Goal: Use online tool/utility

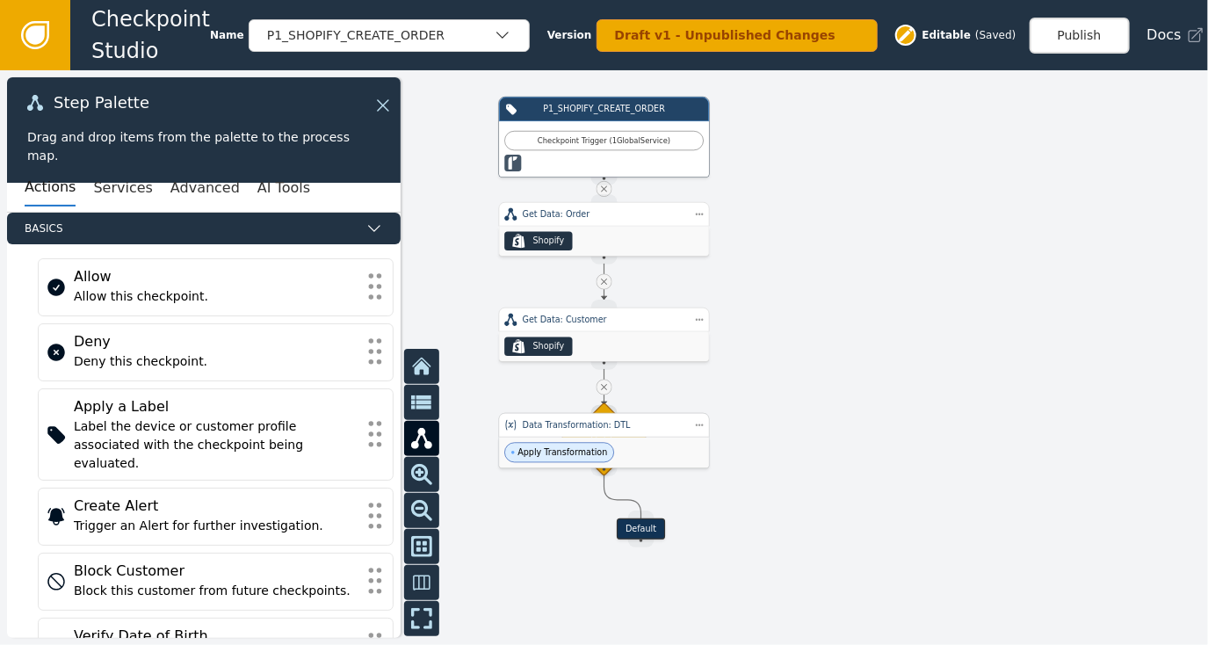
click at [578, 440] on div "Apply Transformation" at bounding box center [604, 452] width 210 height 31
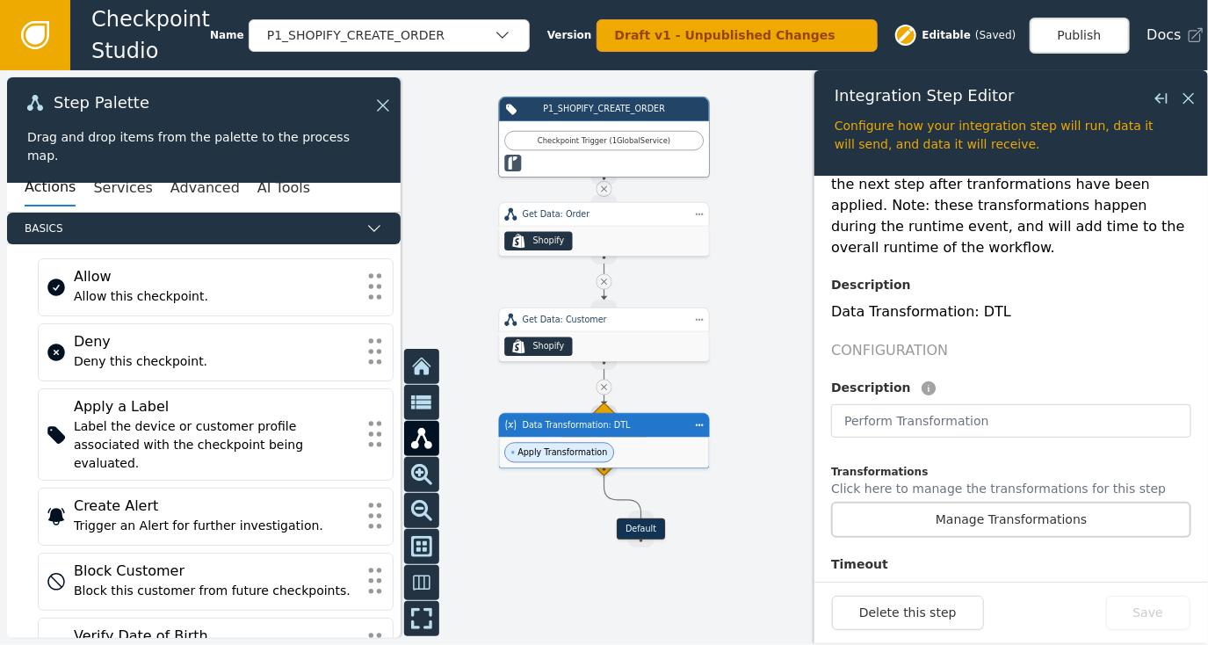
scroll to position [400, 0]
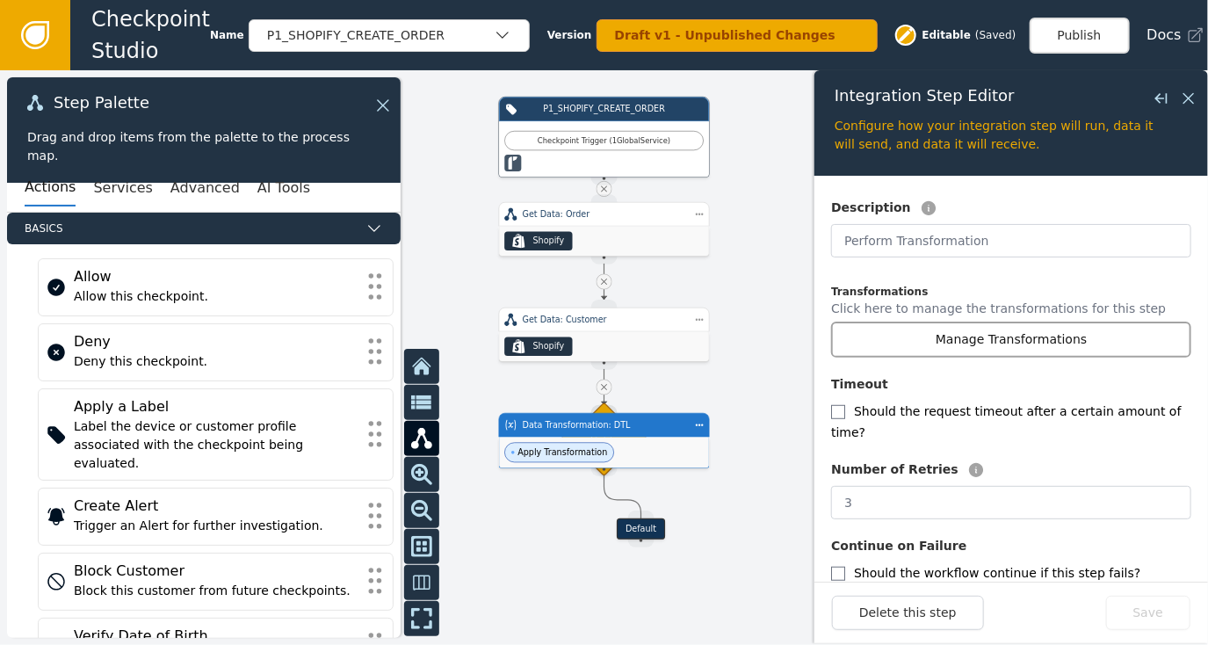
click at [993, 323] on button "Manage Transformations" at bounding box center [1011, 339] width 360 height 36
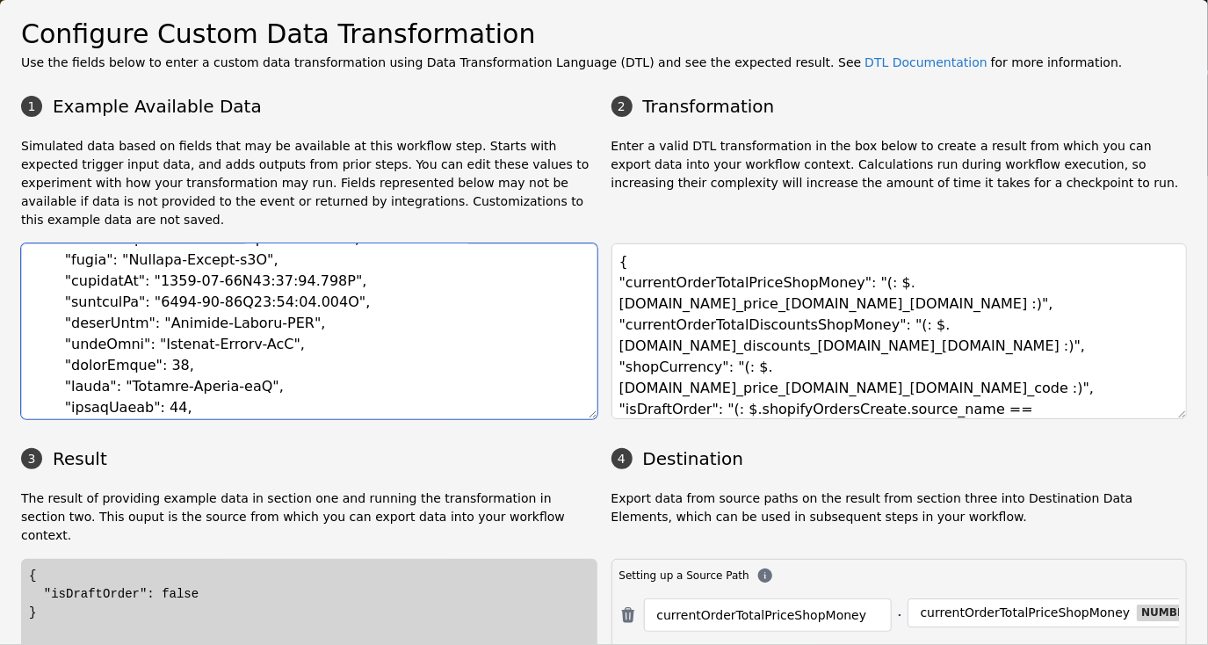
scroll to position [292, 0]
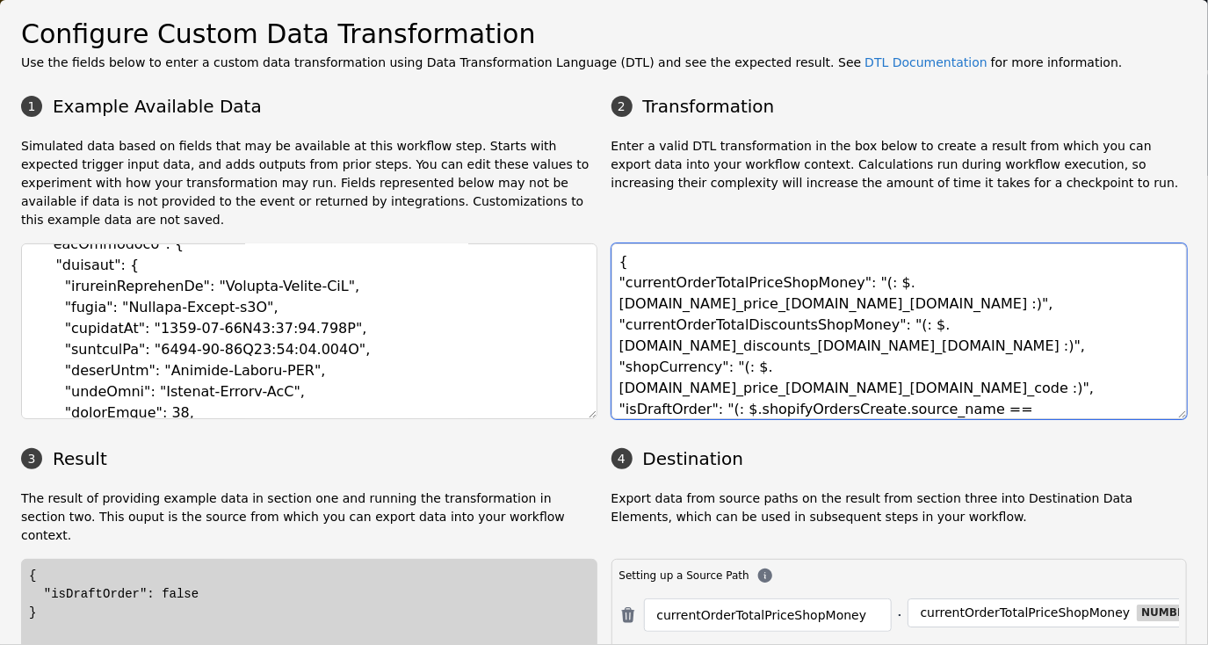
click at [847, 256] on textarea "{ "currentOrderTotalPriceShopMoney": "(: $.[DOMAIN_NAME]_price_[DOMAIN_NAME]_[D…" at bounding box center [899, 331] width 576 height 176
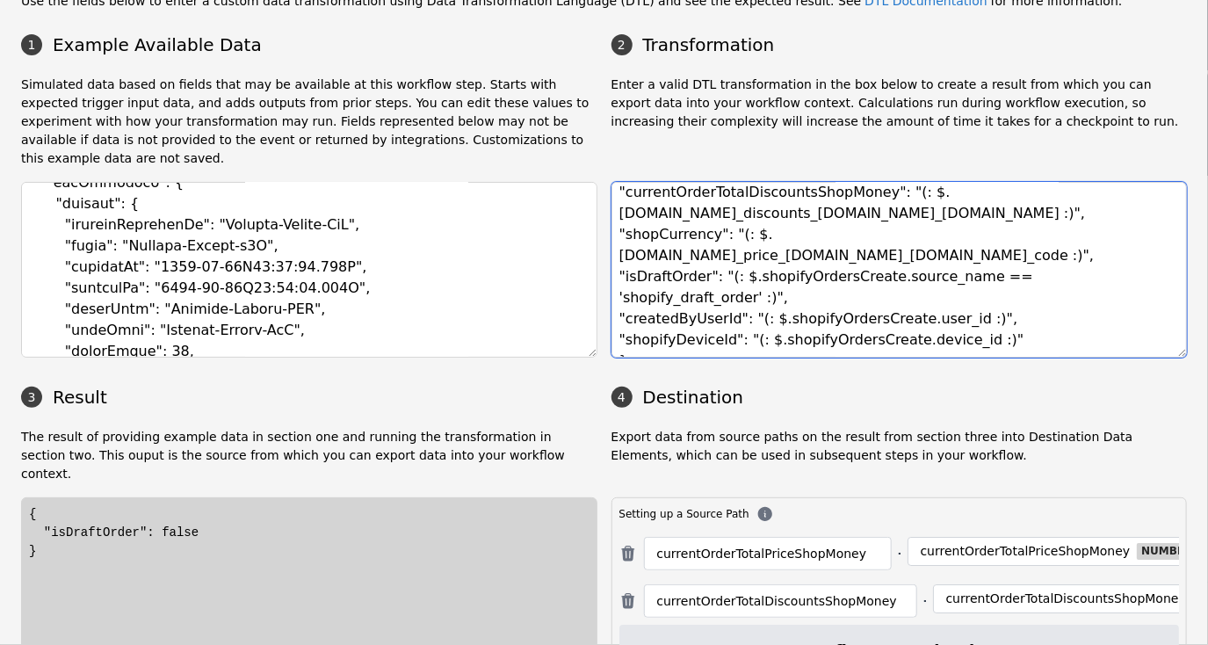
scroll to position [0, 0]
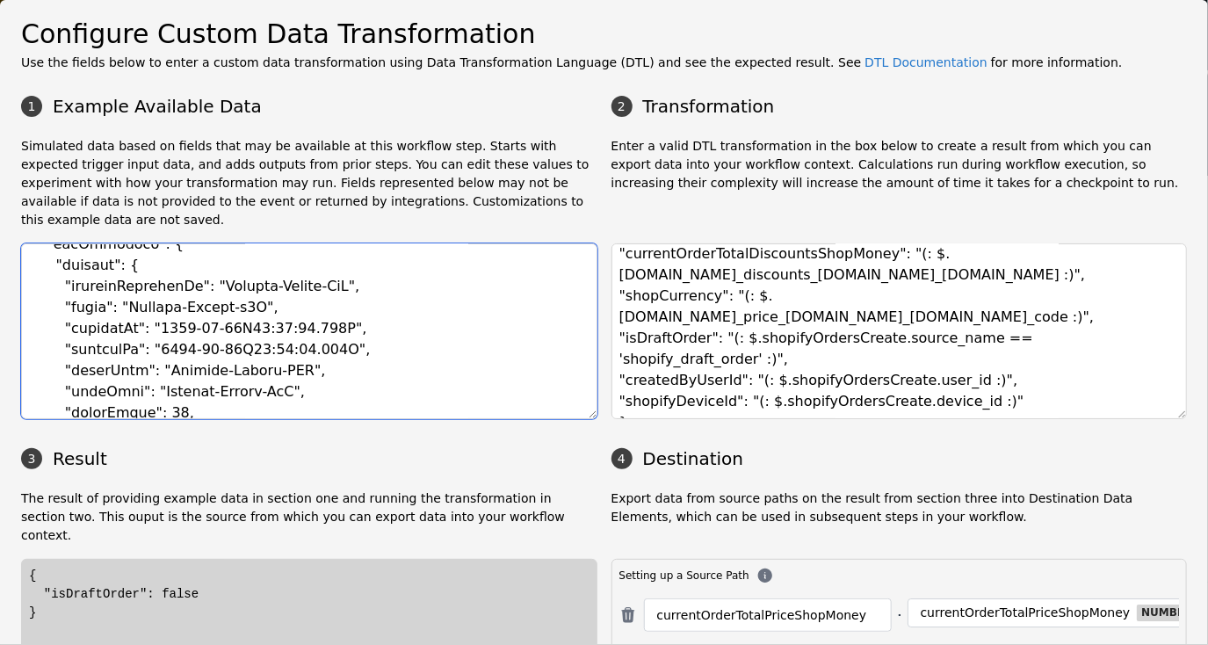
drag, startPoint x: 324, startPoint y: 301, endPoint x: 64, endPoint y: 311, distance: 260.2
click at [64, 311] on textarea at bounding box center [309, 331] width 576 height 176
click at [430, 357] on textarea at bounding box center [309, 331] width 576 height 176
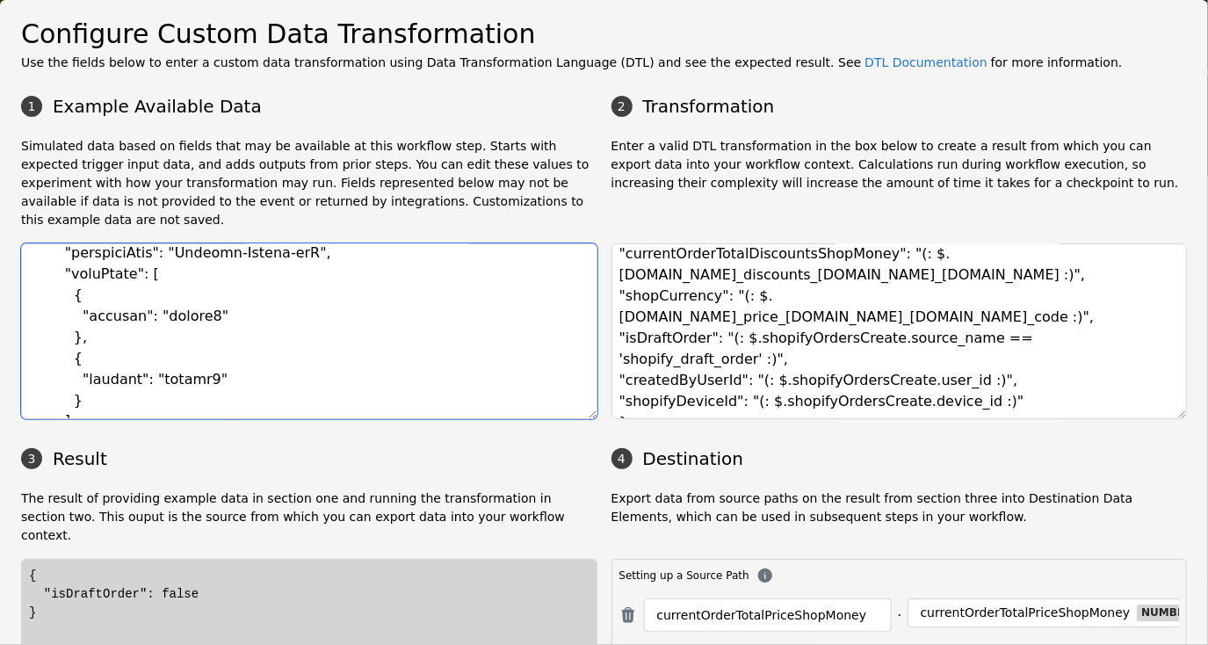
scroll to position [1230, 0]
click at [521, 325] on textarea at bounding box center [309, 331] width 576 height 176
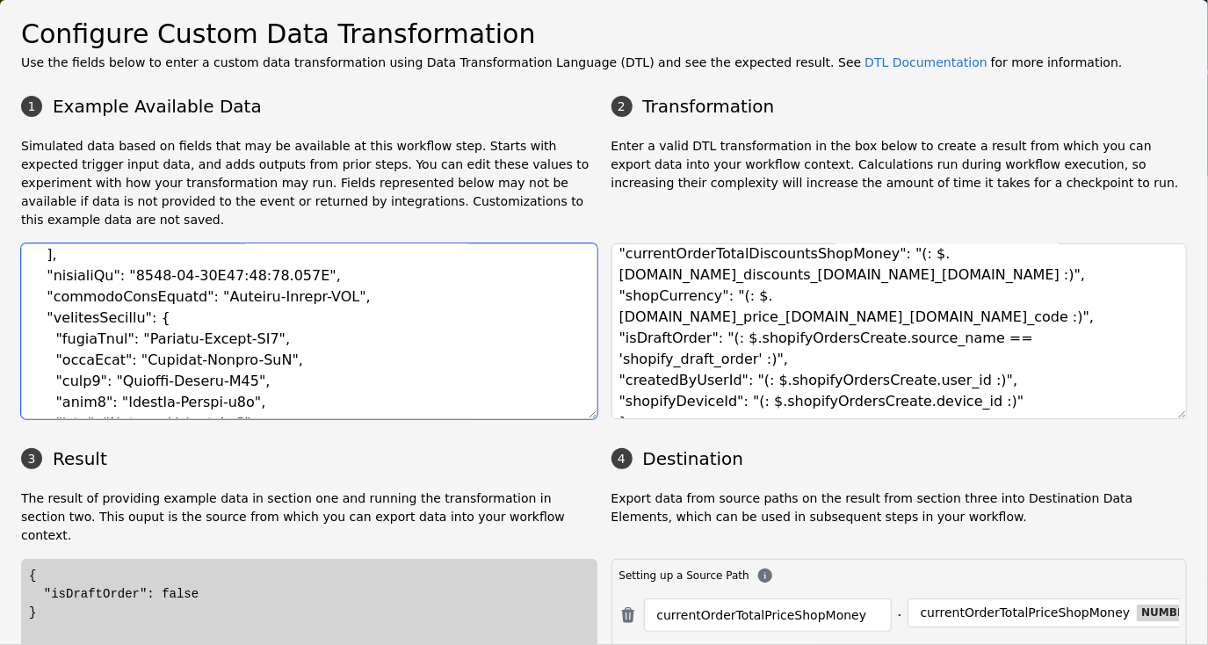
scroll to position [2875, 0]
click at [346, 305] on textarea at bounding box center [309, 331] width 576 height 176
